Goal: Communication & Community: Ask a question

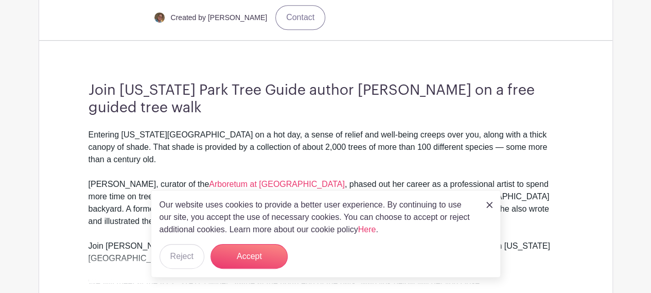
scroll to position [309, 0]
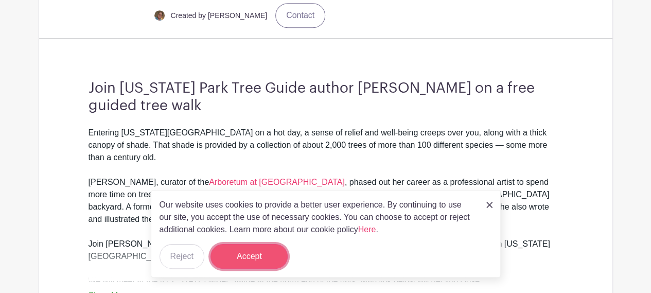
click at [253, 250] on button "Accept" at bounding box center [248, 256] width 77 height 25
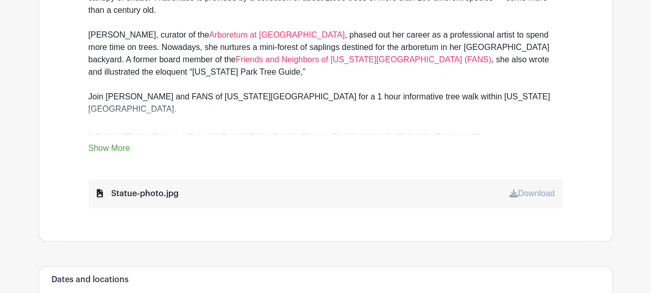
scroll to position [463, 0]
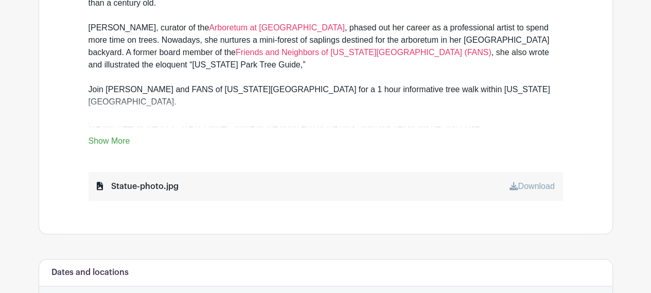
click at [121, 137] on link "Show More" at bounding box center [109, 142] width 42 height 13
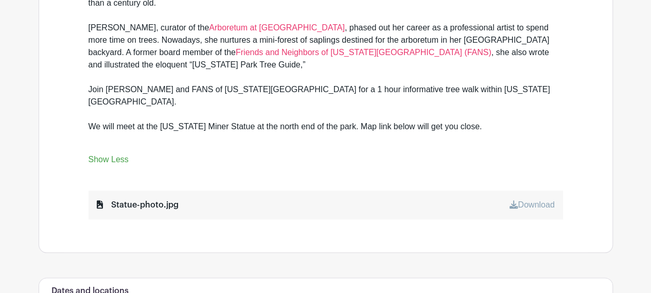
click at [121, 155] on link "Show Less" at bounding box center [108, 161] width 40 height 13
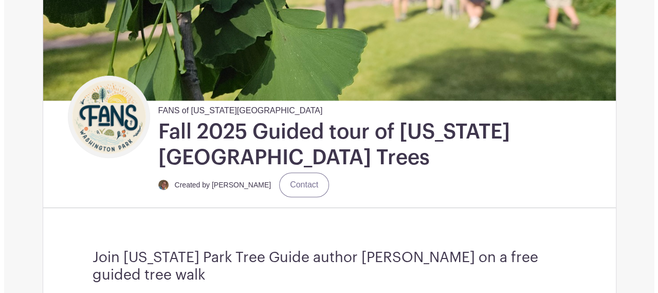
scroll to position [189, 0]
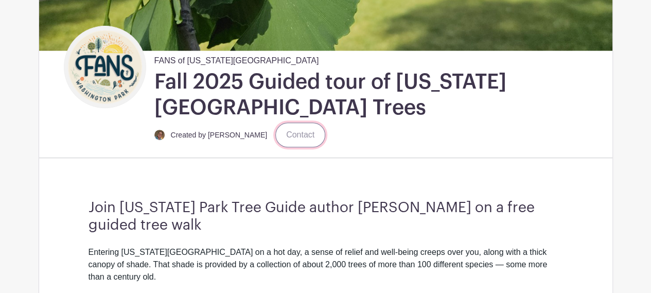
click at [275, 139] on link "Contact" at bounding box center [300, 134] width 50 height 25
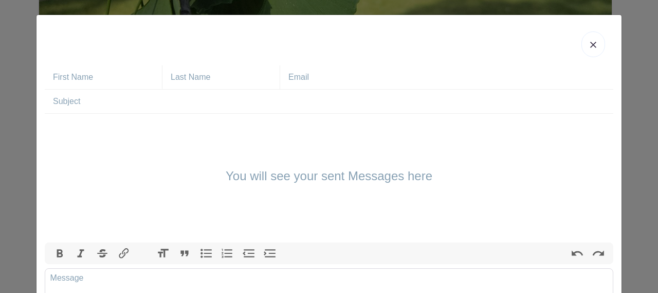
click at [168, 197] on div "You will see your sent Messages here" at bounding box center [329, 178] width 569 height 129
click at [98, 75] on input "text" at bounding box center [107, 77] width 109 height 24
type input "[PERSON_NAME]"
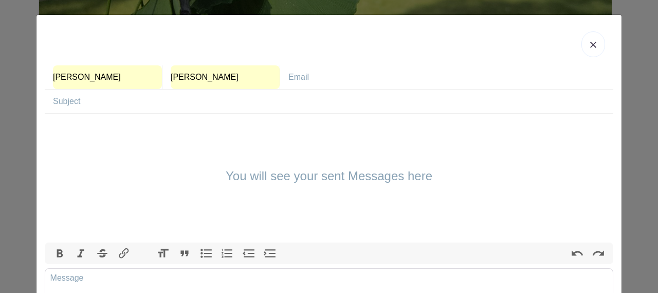
type input "[PERSON_NAME][EMAIL_ADDRESS][PERSON_NAME][DOMAIN_NAME]"
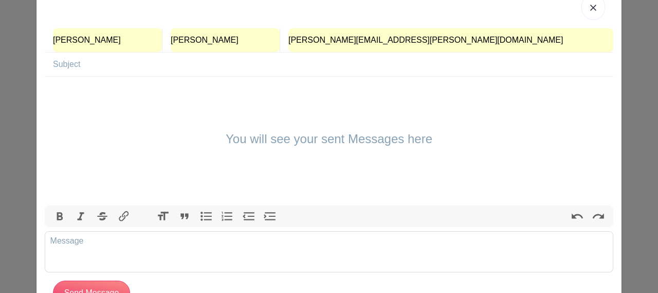
scroll to position [51, 0]
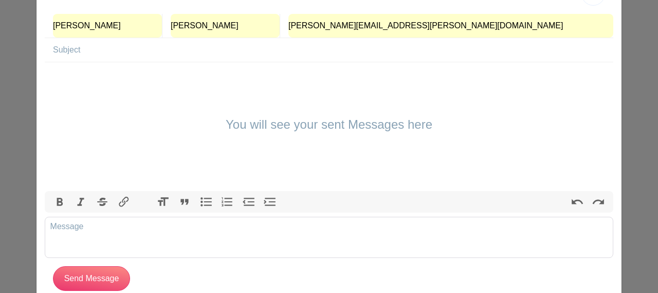
click at [113, 161] on div "You will see your sent Messages here" at bounding box center [329, 126] width 569 height 129
click at [108, 117] on div "You will see your sent Messages here" at bounding box center [329, 126] width 569 height 129
click at [141, 235] on trix-editor at bounding box center [329, 236] width 569 height 41
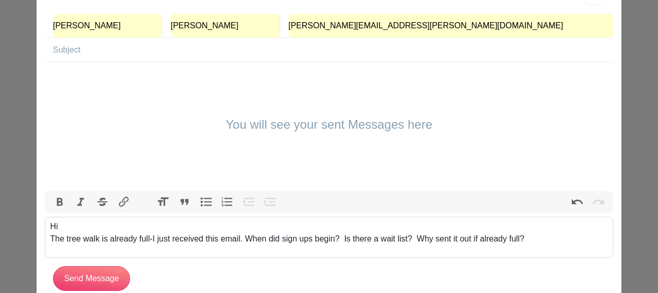
type trix-editor "<div>Hi<br>The tree walk is already full-I just received this email. When did s…"
click at [74, 273] on input "Send Message" at bounding box center [91, 278] width 77 height 25
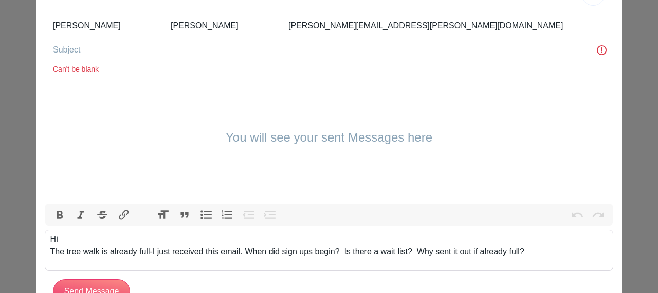
scroll to position [88, 0]
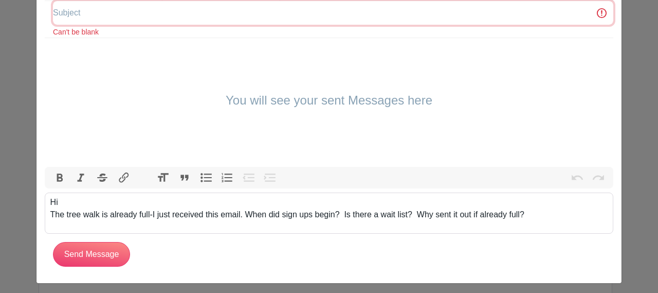
click at [111, 11] on input "text" at bounding box center [333, 13] width 561 height 24
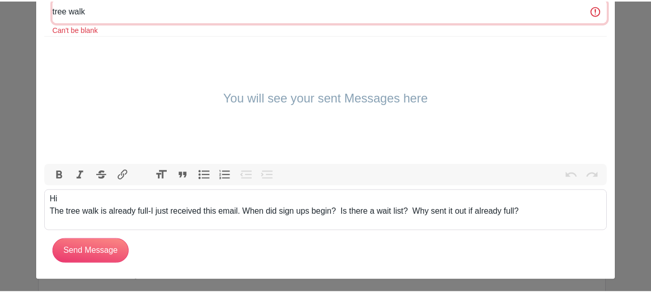
scroll to position [92, 0]
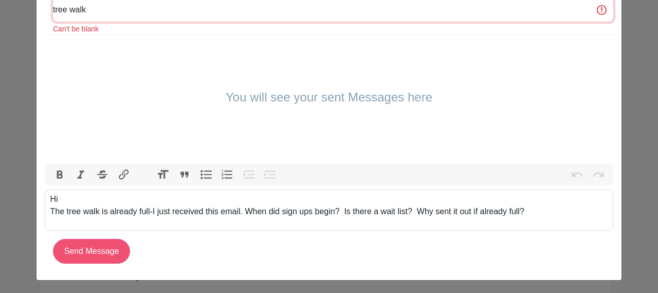
type input "tree walk"
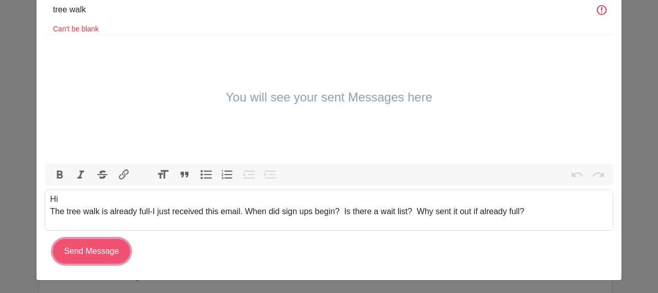
click at [59, 247] on input "Send Message" at bounding box center [91, 251] width 77 height 25
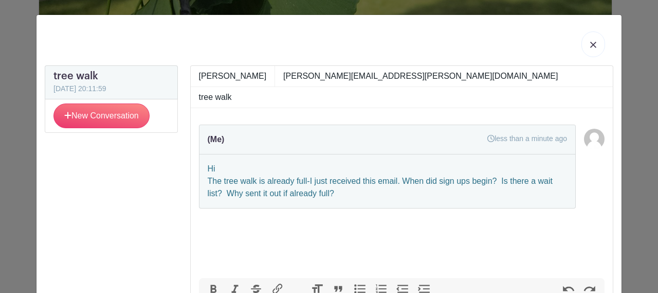
click at [598, 47] on link at bounding box center [594, 44] width 24 height 26
